Goal: Find specific page/section: Find specific page/section

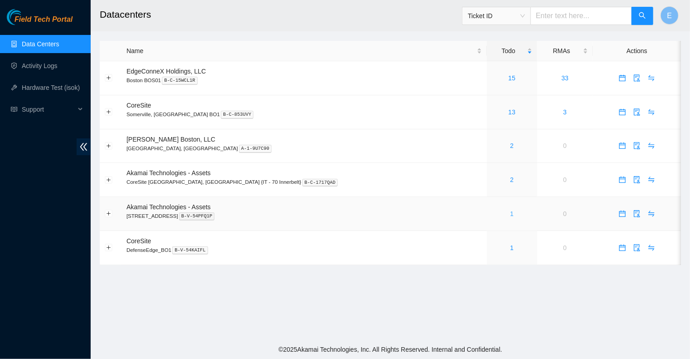
click at [510, 214] on link "1" at bounding box center [512, 213] width 4 height 7
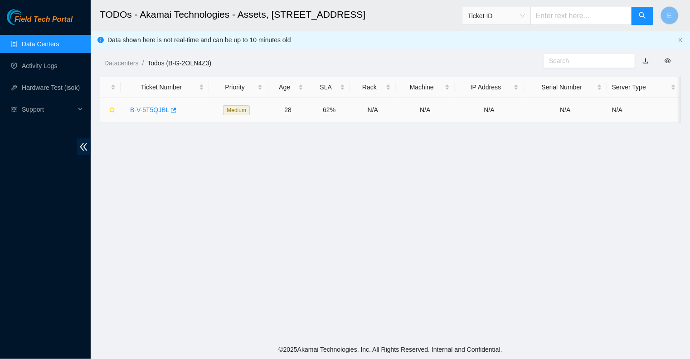
click at [136, 110] on link "B-V-5T5QJBL" at bounding box center [149, 109] width 39 height 7
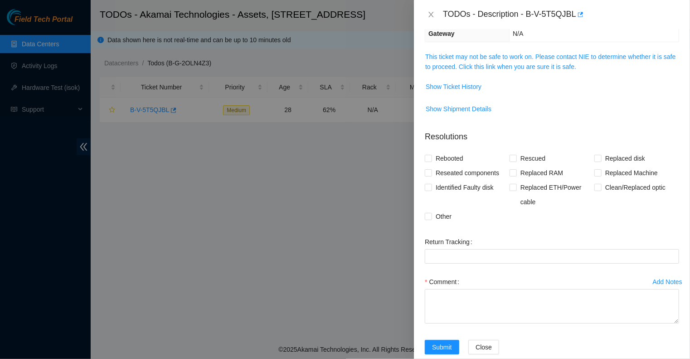
scroll to position [149, 0]
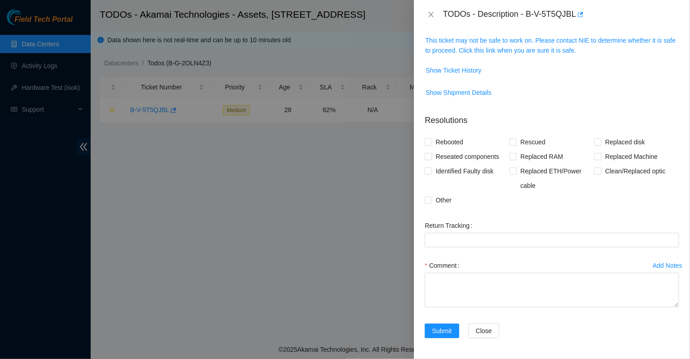
click at [296, 188] on div at bounding box center [345, 179] width 690 height 359
click at [439, 12] on div "TODOs - Description - B-V-5T5QJBL" at bounding box center [552, 14] width 254 height 15
click at [433, 15] on icon "close" at bounding box center [430, 14] width 7 height 7
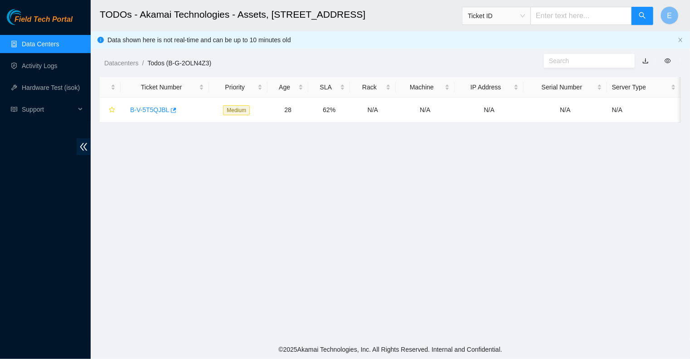
scroll to position [162, 0]
click at [32, 41] on link "Data Centers" at bounding box center [40, 43] width 37 height 7
